Goal: Book appointment/travel/reservation

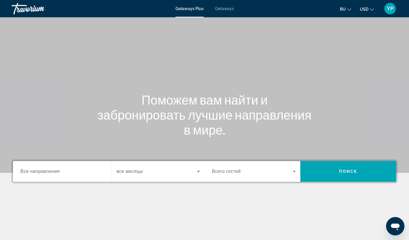
click at [29, 169] on span "Все направления" at bounding box center [39, 171] width 39 height 5
click at [29, 169] on input "Destination Все направления" at bounding box center [62, 171] width 84 height 7
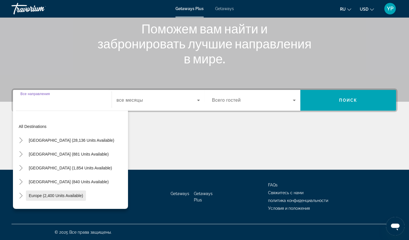
click at [46, 196] on span "Europe (2,400 units available)" at bounding box center [56, 195] width 54 height 5
type input "**********"
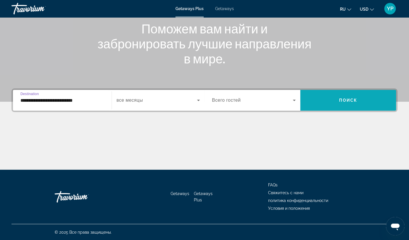
click at [323, 100] on span "Search widget" at bounding box center [348, 100] width 96 height 14
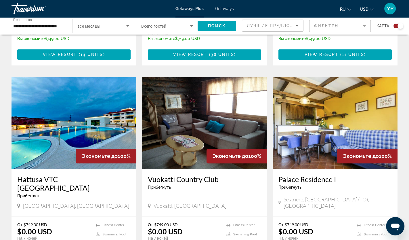
scroll to position [560, 0]
